Goal: Task Accomplishment & Management: Use online tool/utility

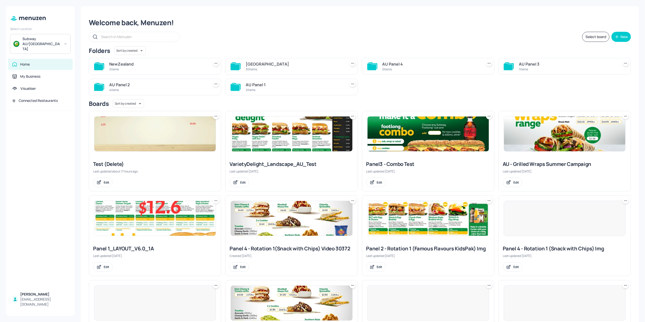
click at [157, 65] on div "NewZealand" at bounding box center [158, 64] width 98 height 6
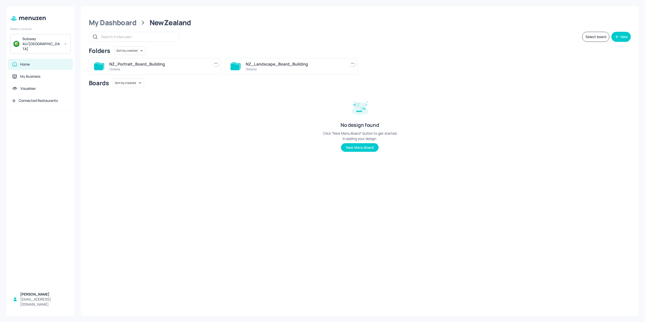
click at [253, 60] on div "NZ_Landscape_Board_Building 15 items" at bounding box center [295, 66] width 98 height 12
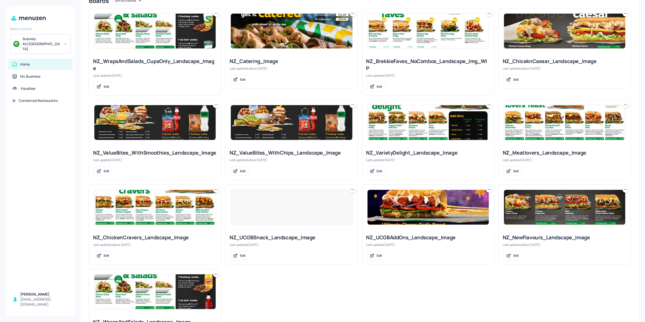
scroll to position [101, 0]
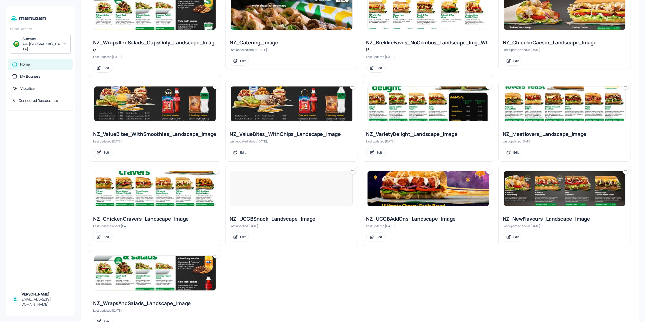
click at [157, 264] on img at bounding box center [154, 273] width 121 height 35
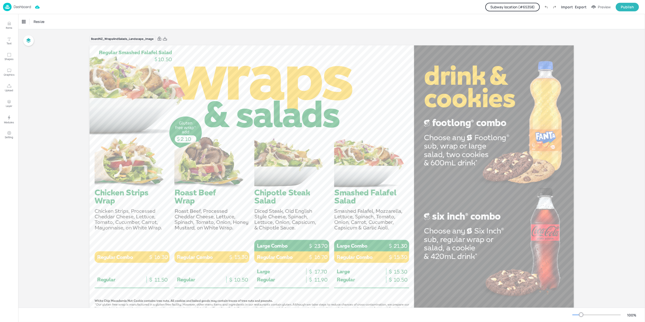
click at [22, 7] on p "Dashboard" at bounding box center [22, 7] width 17 height 4
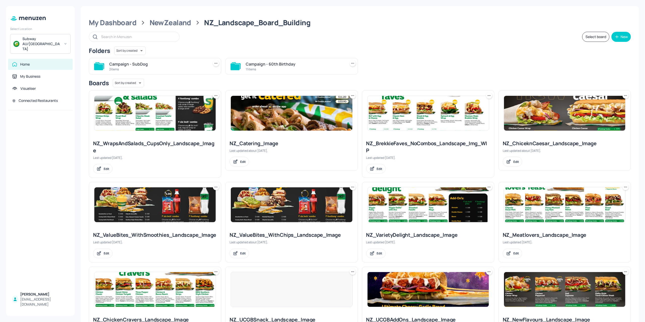
click at [424, 205] on img at bounding box center [427, 204] width 121 height 35
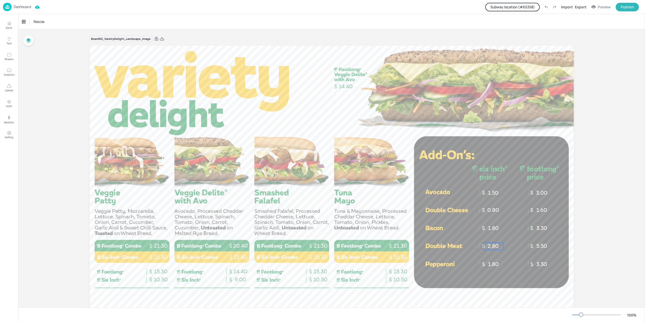
click at [485, 246] on p "2.80" at bounding box center [493, 246] width 20 height 7
click at [520, 7] on button "Subway location (# 65358 )" at bounding box center [512, 7] width 54 height 9
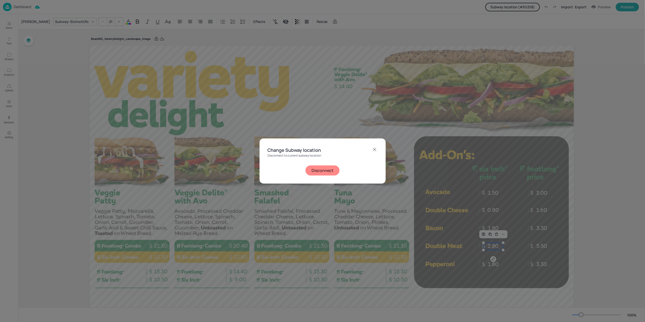
click at [327, 169] on button "Disconnect" at bounding box center [322, 170] width 34 height 10
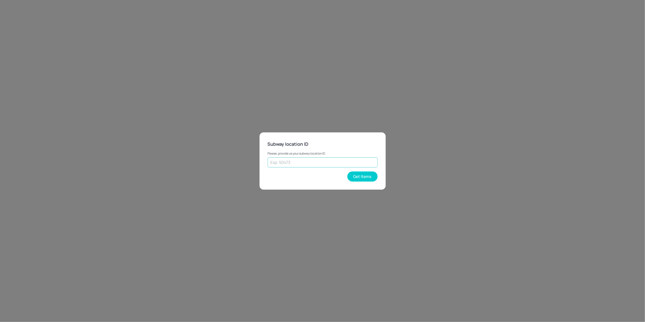
click at [335, 161] on input "text" at bounding box center [322, 162] width 110 height 10
type input "21098"
click at [359, 180] on button "Get Items" at bounding box center [362, 176] width 30 height 10
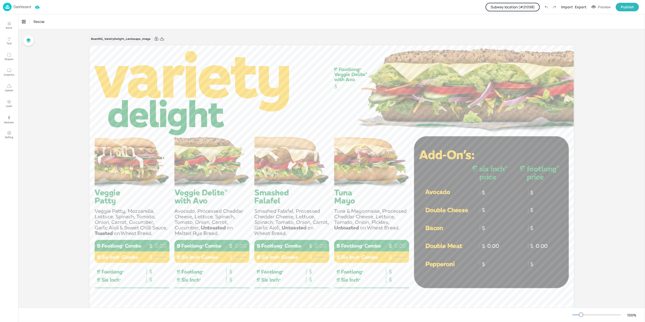
click at [24, 7] on p "Dashboard" at bounding box center [22, 7] width 17 height 4
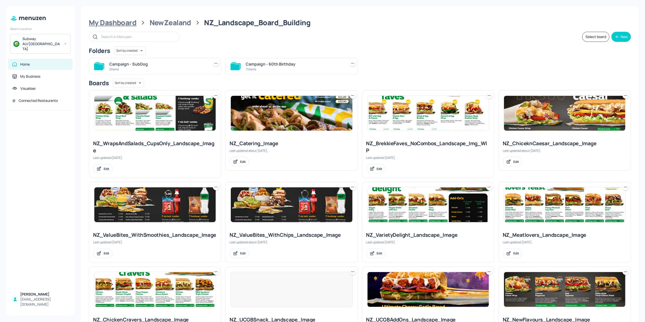
click at [117, 20] on div "My Dashboard" at bounding box center [113, 22] width 48 height 9
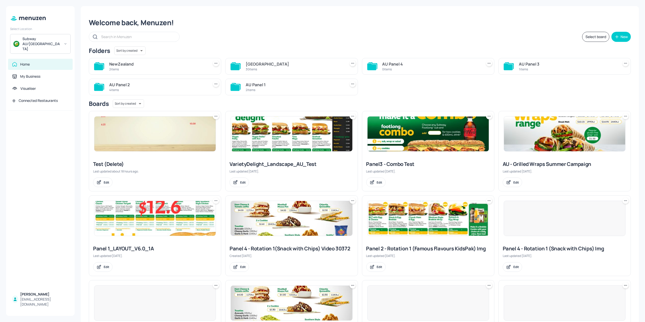
click at [265, 63] on div "[GEOGRAPHIC_DATA]" at bounding box center [295, 64] width 98 height 6
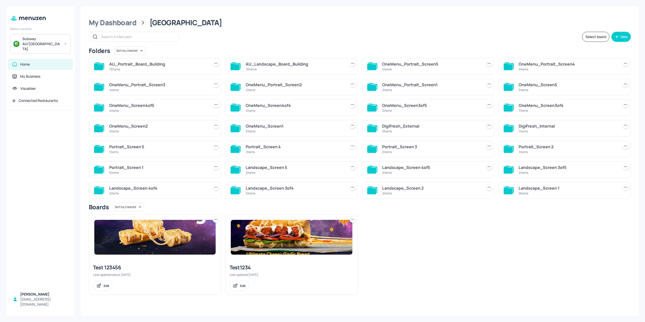
click at [262, 68] on div "13 items" at bounding box center [295, 69] width 98 height 4
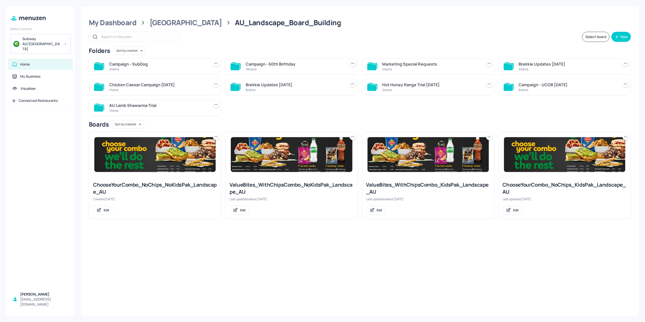
click at [256, 62] on div "Campaign - 60th Birthday" at bounding box center [295, 64] width 98 height 6
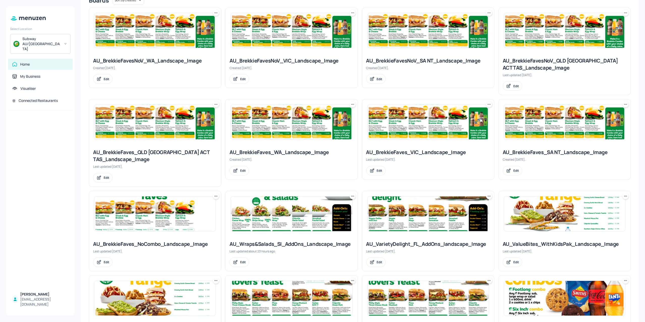
scroll to position [168, 0]
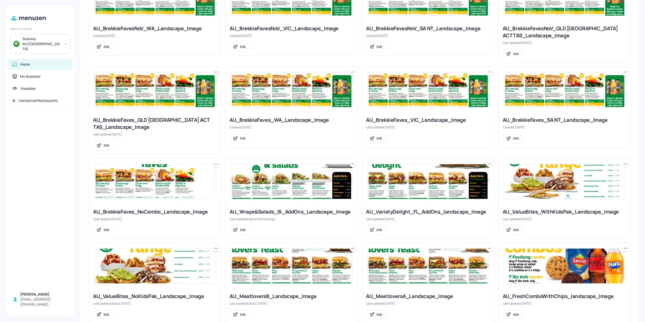
click at [294, 194] on img at bounding box center [291, 181] width 121 height 35
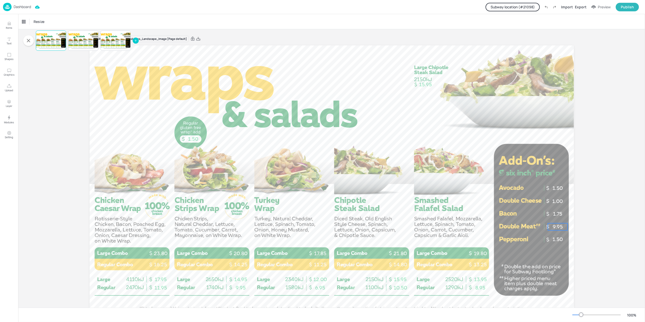
click at [555, 227] on p "9.95" at bounding box center [557, 226] width 20 height 7
click at [30, 19] on div "[PERSON_NAME]" at bounding box center [35, 22] width 31 height 8
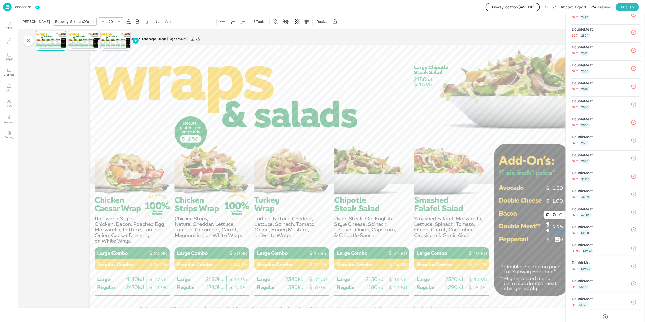
scroll to position [121, 0]
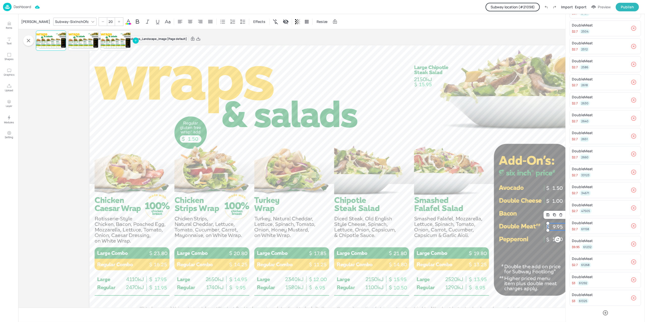
click at [24, 7] on p "Dashboard" at bounding box center [22, 7] width 17 height 4
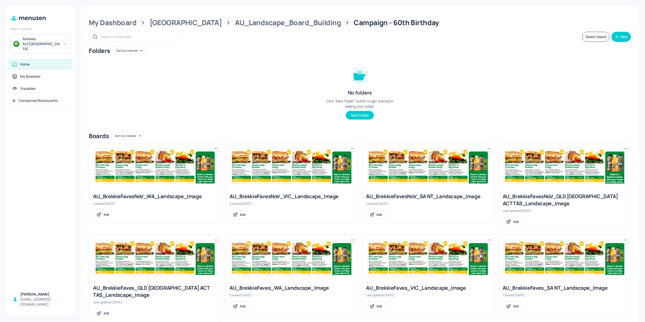
click at [143, 175] on img at bounding box center [154, 166] width 121 height 35
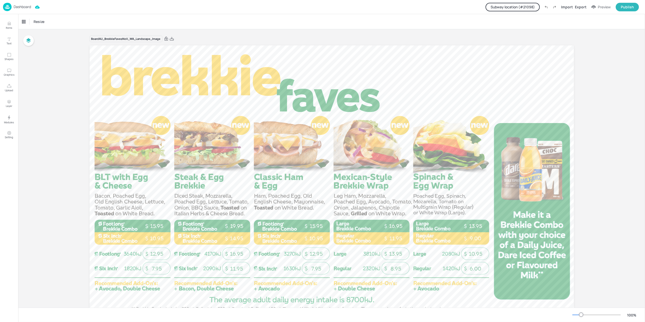
click at [19, 6] on p "Dashboard" at bounding box center [22, 7] width 17 height 4
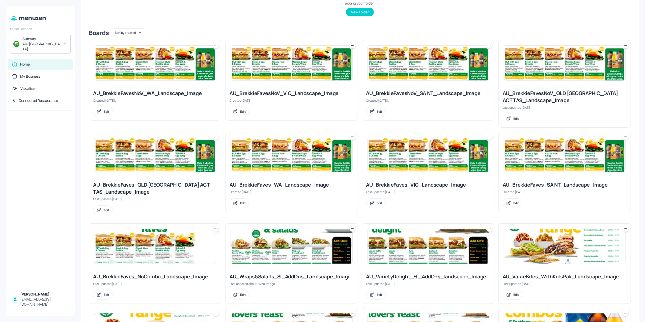
scroll to position [168, 0]
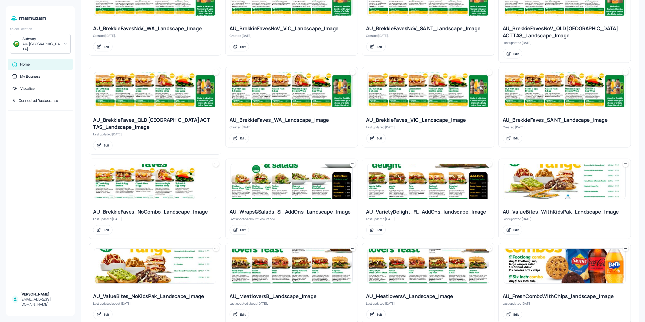
click at [282, 184] on img at bounding box center [291, 181] width 121 height 35
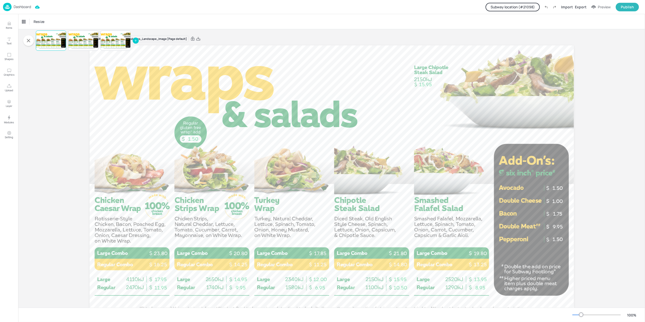
click at [21, 5] on p "Dashboard" at bounding box center [22, 7] width 17 height 4
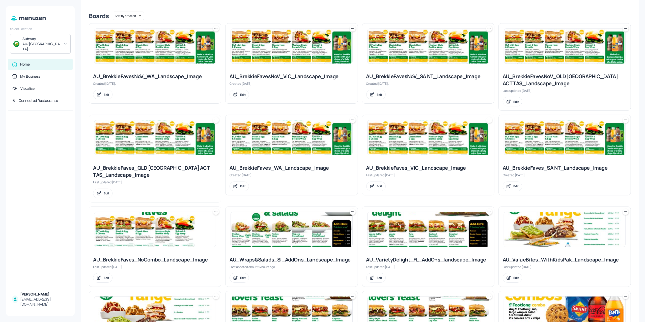
scroll to position [134, 0]
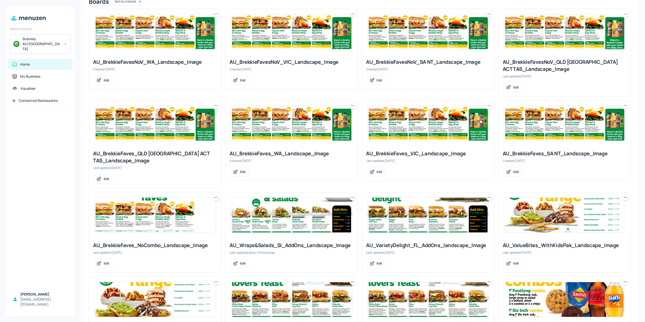
click at [281, 221] on img at bounding box center [291, 215] width 121 height 35
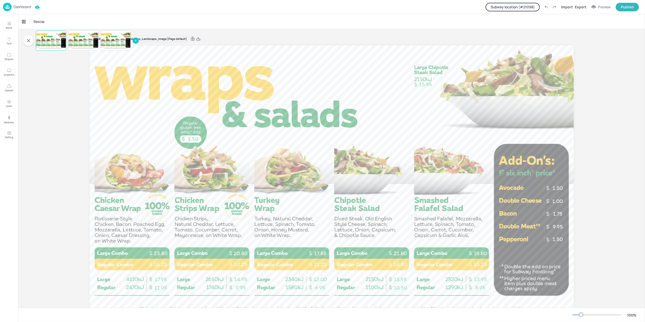
click at [505, 8] on button "Subway location (# 21098 )" at bounding box center [512, 7] width 54 height 9
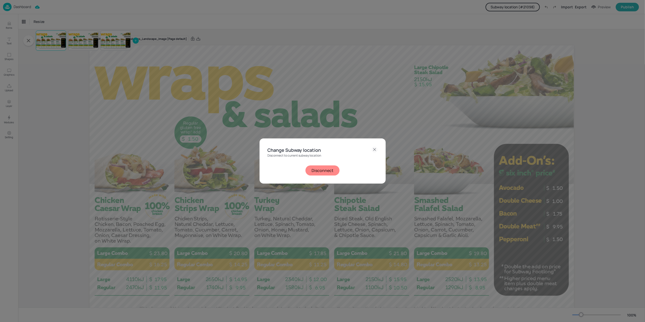
click at [317, 168] on button "Disconnect" at bounding box center [322, 170] width 34 height 10
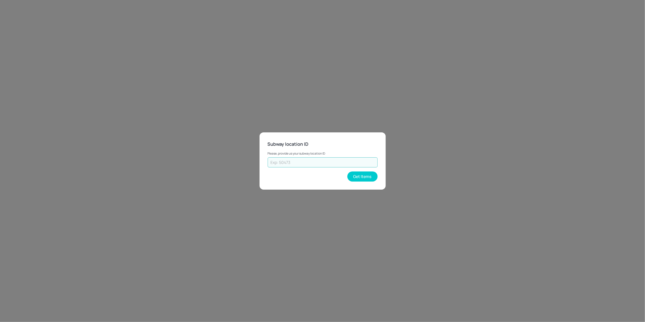
click at [319, 167] on input "text" at bounding box center [322, 162] width 110 height 10
type input "17155"
click at [358, 177] on button "Get Items" at bounding box center [362, 176] width 30 height 10
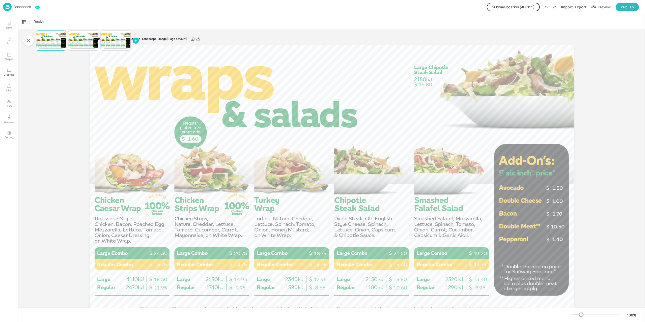
click at [510, 6] on button "Subway location (# 17155 )" at bounding box center [512, 7] width 53 height 9
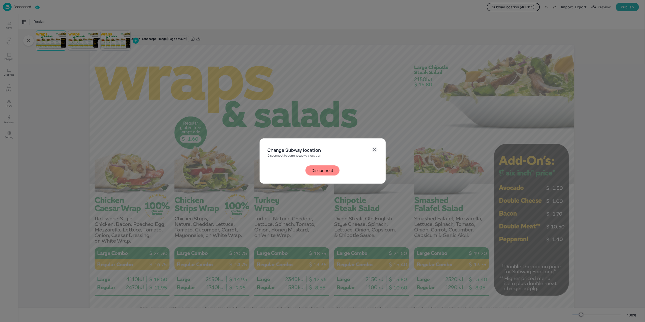
click at [322, 174] on button "Disconnect" at bounding box center [322, 170] width 34 height 10
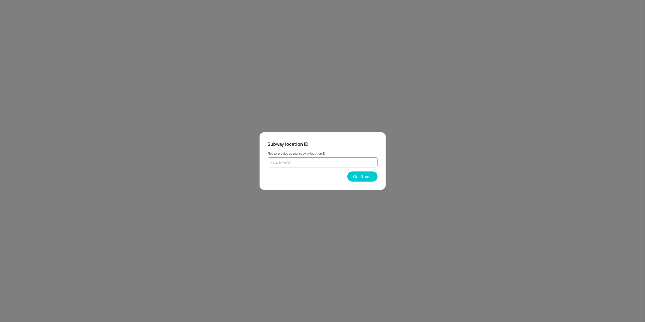
click at [314, 163] on input "text" at bounding box center [322, 162] width 110 height 10
type input "36955"
click at [348, 174] on button "Get Items" at bounding box center [362, 176] width 30 height 10
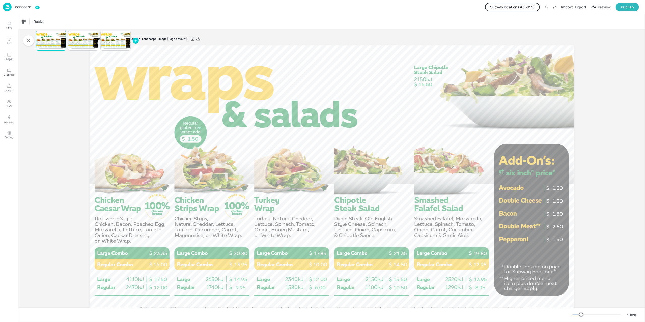
click at [515, 6] on button "Subway location (# 36955 )" at bounding box center [512, 7] width 55 height 9
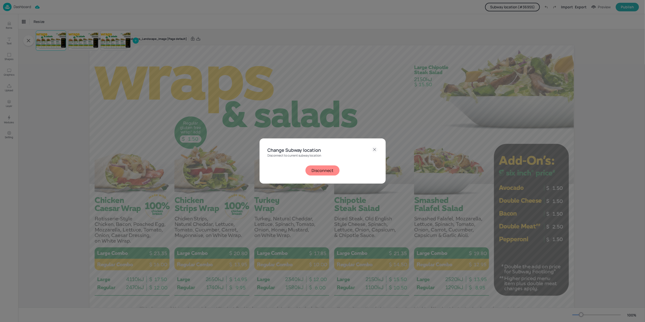
click at [316, 173] on button "Disconnect" at bounding box center [322, 170] width 34 height 10
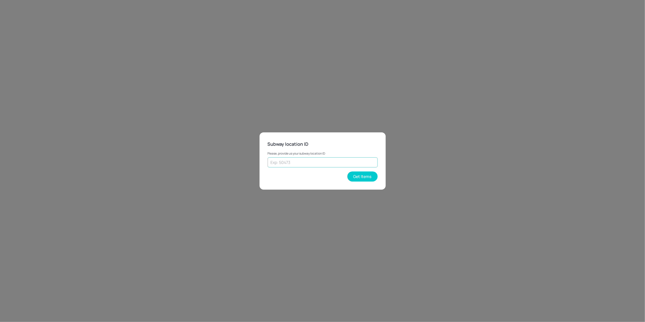
click at [298, 163] on input "text" at bounding box center [322, 162] width 110 height 10
type input "21098"
click at [358, 172] on button "Get Items" at bounding box center [362, 176] width 30 height 10
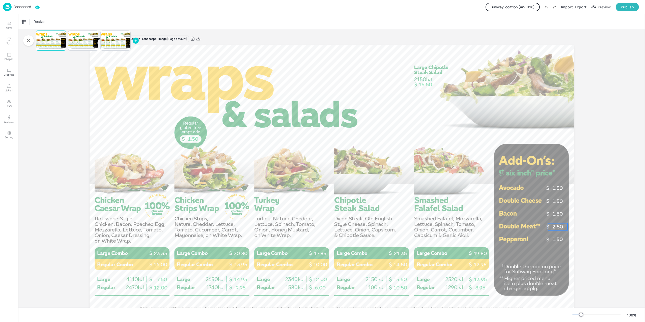
click at [559, 229] on p "2.50" at bounding box center [557, 226] width 20 height 7
click at [32, 23] on div "[PERSON_NAME]" at bounding box center [35, 22] width 31 height 8
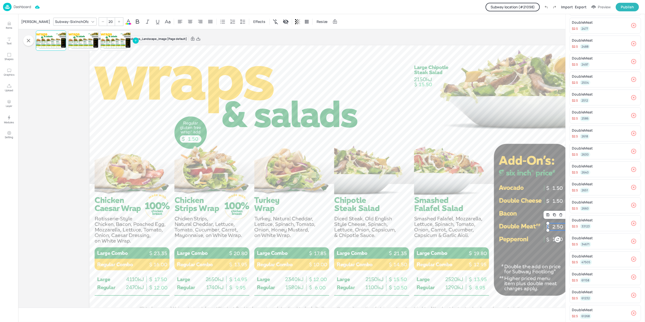
scroll to position [101, 0]
click at [19, 8] on p "Dashboard" at bounding box center [22, 7] width 17 height 4
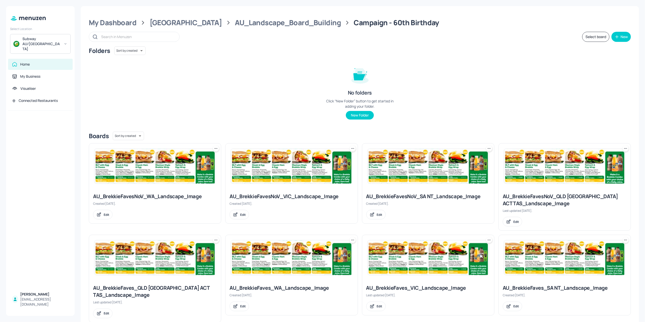
click at [21, 62] on div "Home" at bounding box center [25, 64] width 10 height 5
click at [26, 98] on div "Connected Restaurants" at bounding box center [38, 100] width 39 height 5
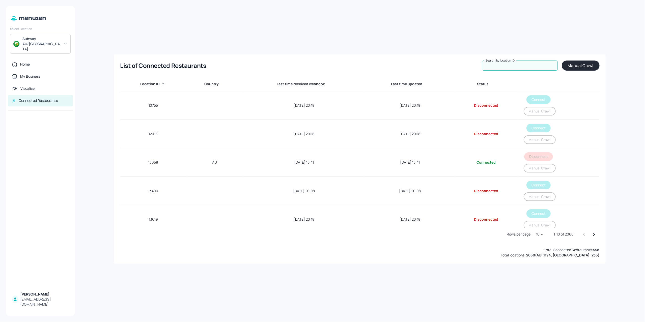
click at [503, 68] on input "Search by location ID" at bounding box center [520, 65] width 76 height 10
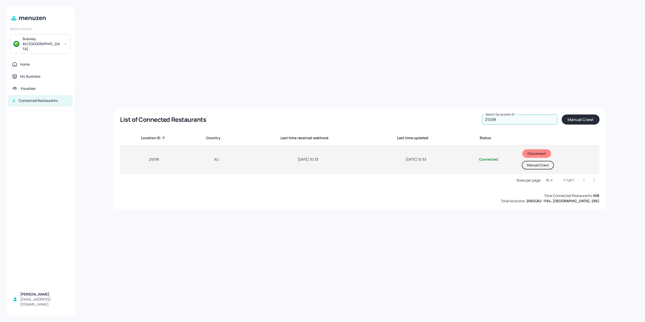
type input "21098"
click at [526, 165] on button "Manual Crawl" at bounding box center [538, 165] width 32 height 9
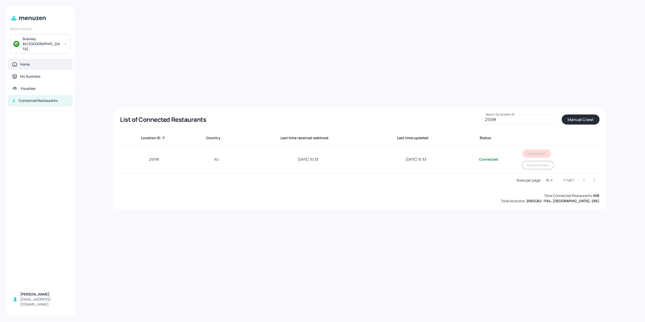
click at [26, 62] on div "Home" at bounding box center [25, 64] width 10 height 5
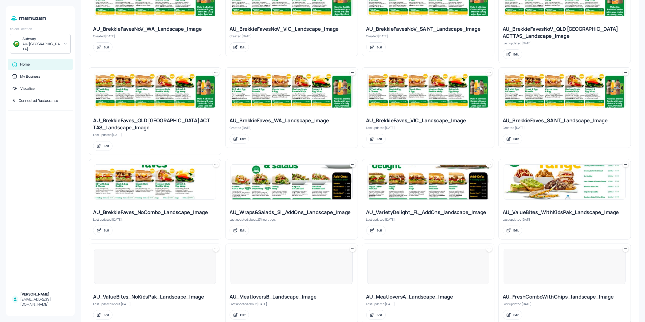
scroll to position [168, 0]
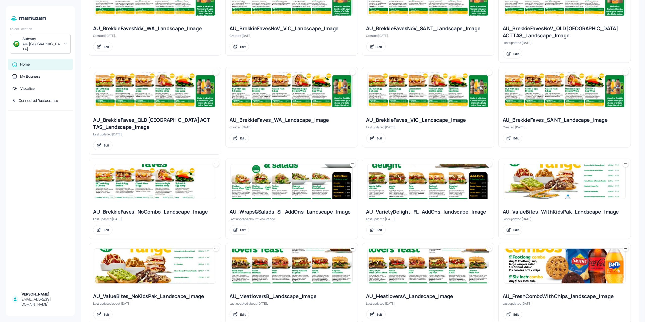
click at [288, 186] on img at bounding box center [291, 181] width 121 height 35
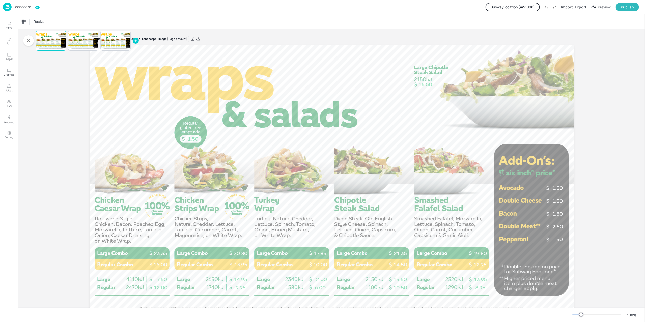
click at [524, 4] on button "Subway location (# 21098 )" at bounding box center [512, 7] width 54 height 9
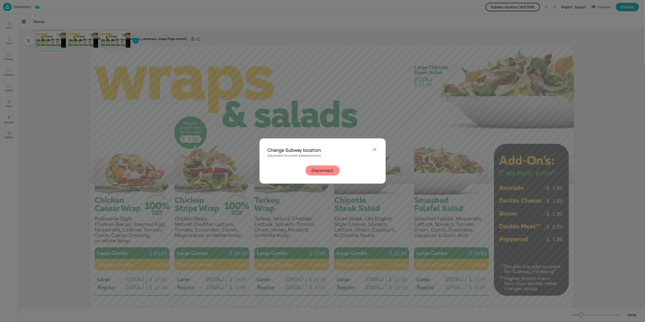
click at [327, 173] on button "Disconnect" at bounding box center [322, 170] width 34 height 10
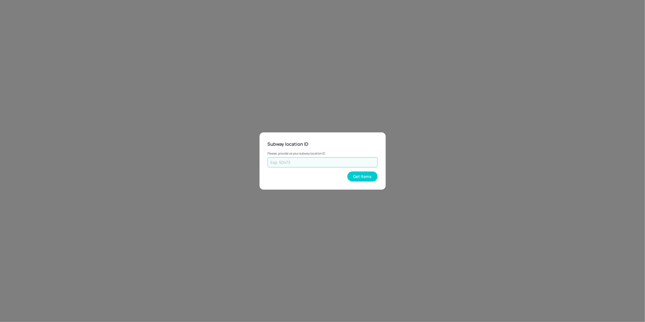
click at [328, 163] on input "text" at bounding box center [322, 162] width 110 height 10
type input "18880"
click at [360, 174] on button "Get Items" at bounding box center [362, 176] width 30 height 10
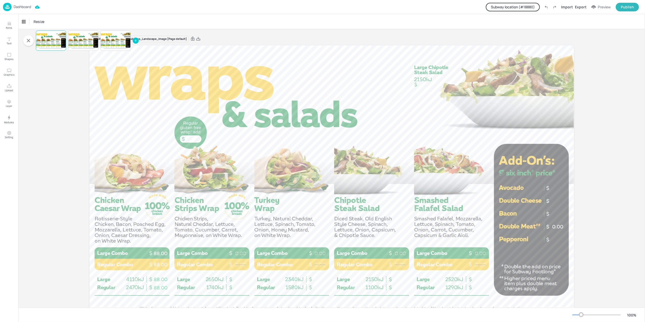
click at [498, 7] on button "Subway location (# 18880 )" at bounding box center [512, 7] width 54 height 9
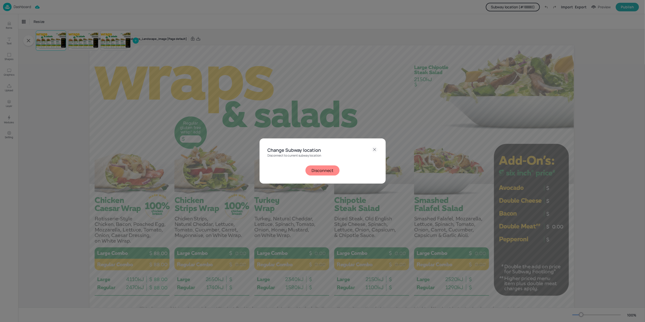
click at [322, 163] on div "Disconnect to current subway location Disconnect" at bounding box center [322, 165] width 110 height 22
click at [319, 169] on button "Disconnect" at bounding box center [322, 170] width 34 height 10
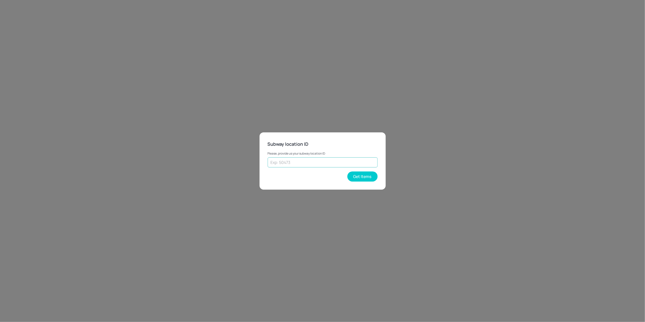
click at [319, 166] on input "text" at bounding box center [322, 162] width 110 height 10
type input "21098"
click at [356, 174] on button "Get Items" at bounding box center [362, 176] width 30 height 10
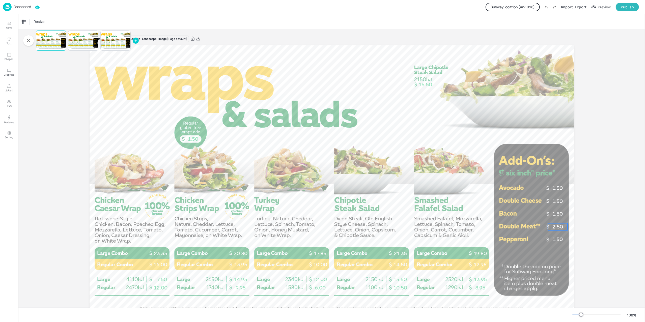
click at [557, 228] on p "2.50" at bounding box center [557, 226] width 20 height 7
click at [29, 20] on div "[PERSON_NAME]" at bounding box center [35, 22] width 31 height 8
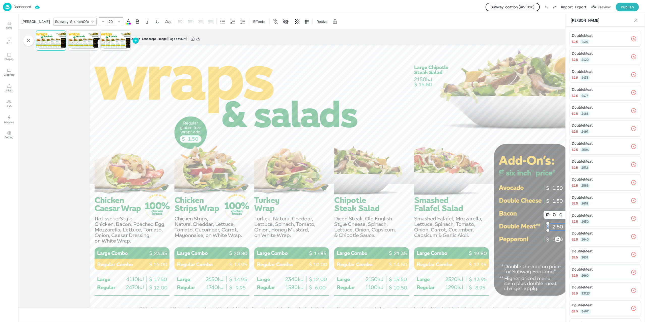
click at [37, 219] on div "Board AU_Wraps&Salads_SI_AddOns_Landscape_Image [Page default] 1.50 19.80 12.95…" at bounding box center [331, 179] width 626 height 301
click at [20, 6] on p "Dashboard" at bounding box center [22, 7] width 17 height 4
